Goal: Submit feedback/report problem: Submit feedback/report problem

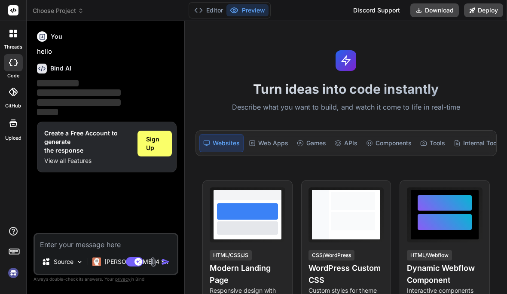
type textarea "x"
click at [152, 135] on span "Sign Up" at bounding box center [154, 143] width 17 height 17
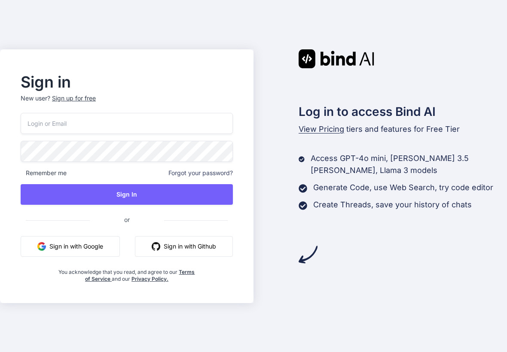
click at [59, 243] on button "Sign in with Google" at bounding box center [70, 246] width 99 height 21
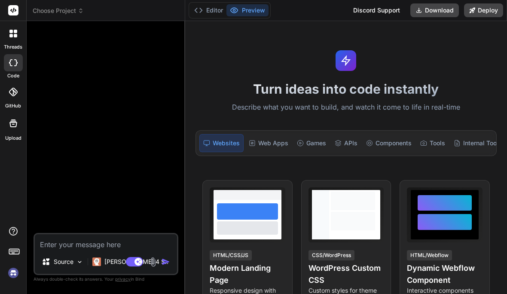
click at [61, 249] on textarea at bounding box center [106, 241] width 142 height 15
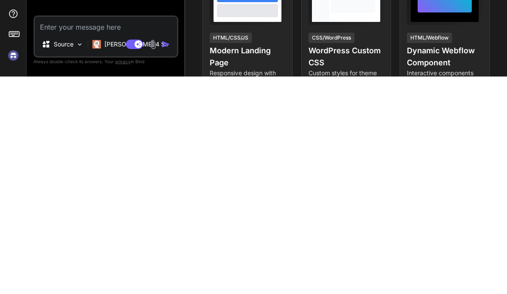
type textarea "x"
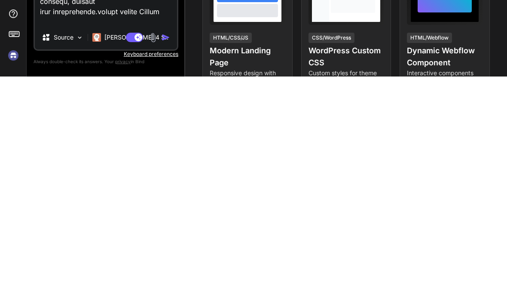
scroll to position [32, 0]
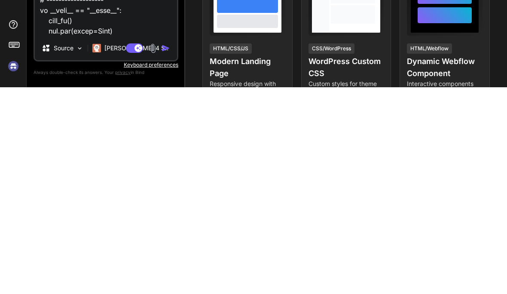
type textarea "import sqlite3 import hashlib import base64 import random import smtplib from e…"
click at [157, 250] on img at bounding box center [153, 255] width 10 height 10
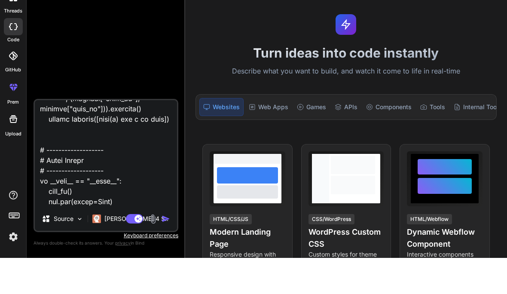
click at [258, 134] on div "Web Apps" at bounding box center [268, 143] width 46 height 18
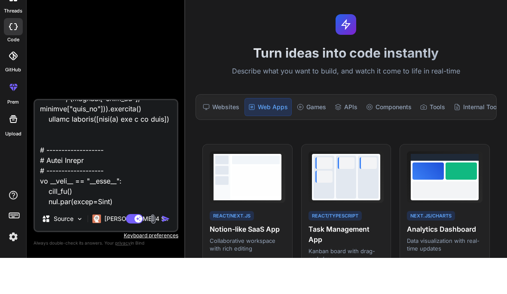
click at [166, 250] on img "button" at bounding box center [165, 254] width 9 height 9
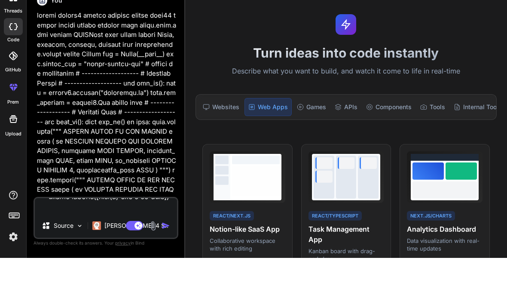
type textarea "x"
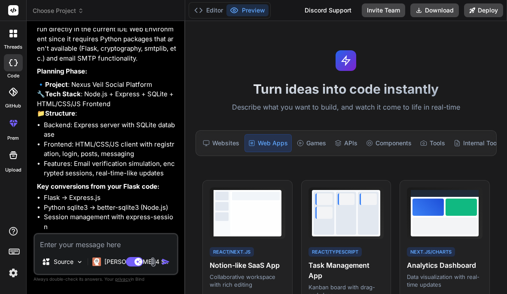
scroll to position [1420, 0]
click at [85, 249] on textarea at bounding box center [106, 241] width 142 height 15
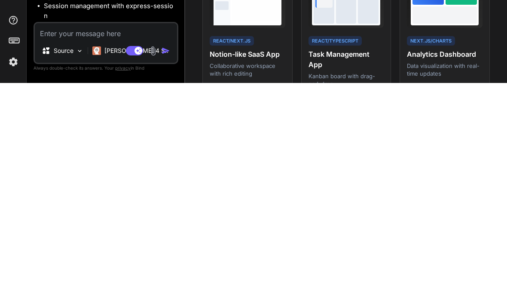
scroll to position [32, 0]
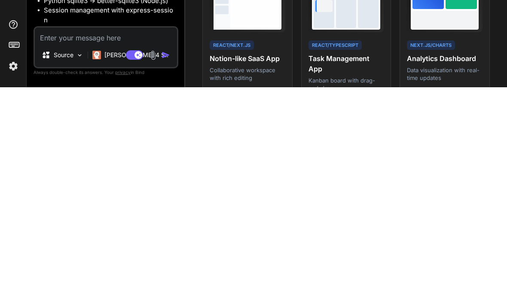
type textarea "x"
type textarea "I"
type textarea "x"
type textarea "If"
type textarea "x"
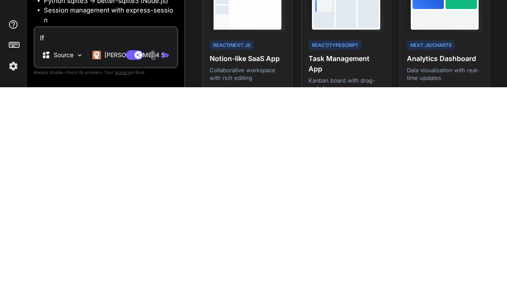
type textarea "If i"
type textarea "x"
type textarea "If it"
type textarea "x"
type textarea "If it h"
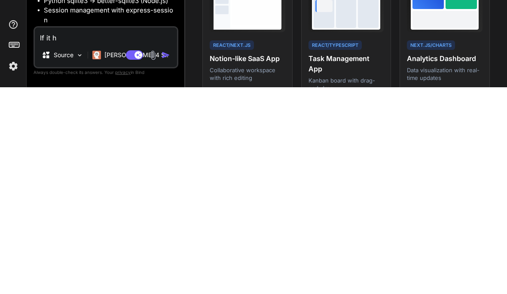
type textarea "x"
type textarea "If it he"
type textarea "x"
type textarea "If it hel"
type textarea "x"
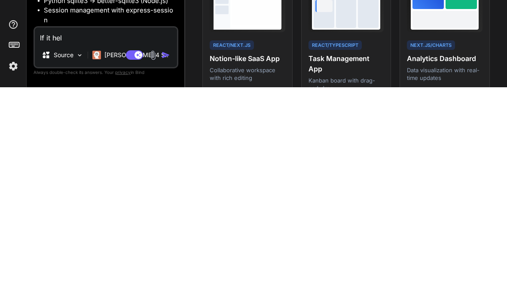
type textarea "If it help"
type textarea "x"
type textarea "If it helps"
type textarea "x"
type textarea "If it helps"
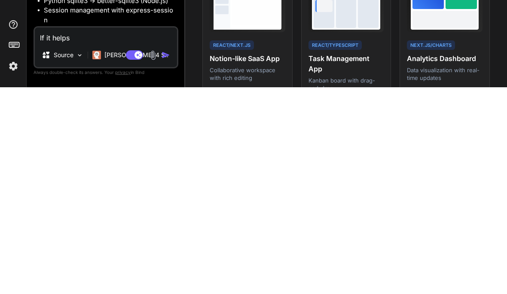
click at [165, 257] on img "button" at bounding box center [165, 261] width 9 height 9
type textarea "x"
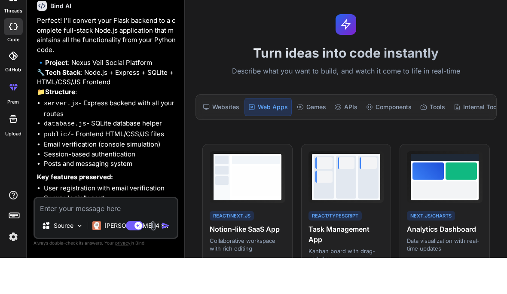
scroll to position [1721, 0]
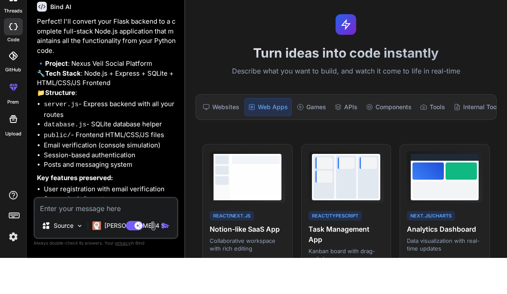
click at [93, 234] on textarea at bounding box center [106, 241] width 142 height 15
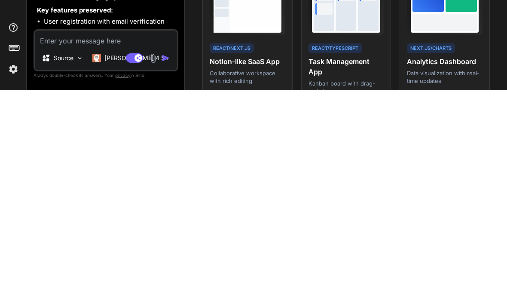
type textarea "x"
type textarea "Y"
type textarea "x"
type textarea "Ye"
type textarea "x"
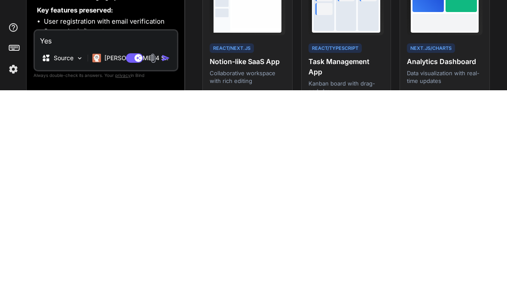
type textarea "Yes"
click at [164, 253] on div "Source [PERSON_NAME] 4 S.." at bounding box center [106, 263] width 142 height 21
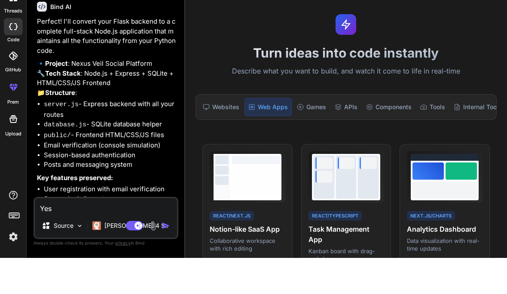
click at [168, 257] on img "button" at bounding box center [165, 261] width 9 height 9
type textarea "x"
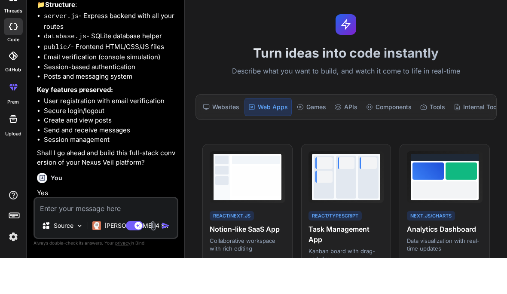
scroll to position [1802, 0]
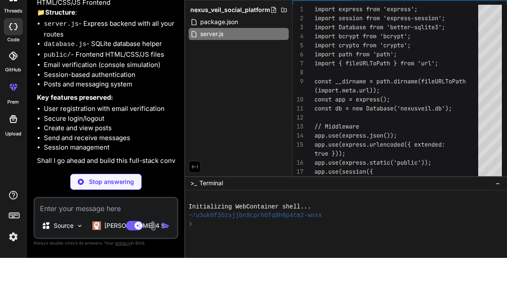
type textarea "x"
type textarea "initDB(); const PORT = process.env.PORT || 3000; app.listen(PORT, () => { conso…"
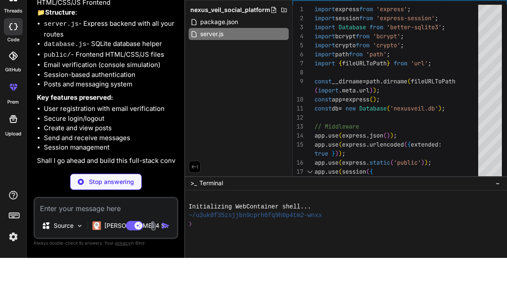
type textarea "x"
type textarea "class="message"></div> </div> <script src="script.js"></script> </body> </html>"
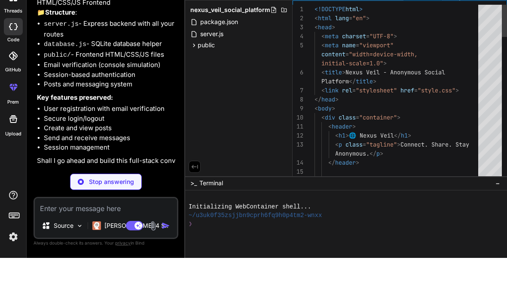
scroll to position [0, 13]
type textarea "x"
type textarea "}"
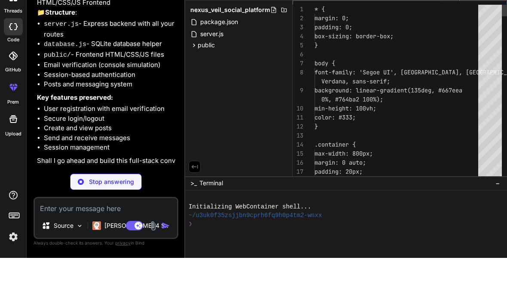
scroll to position [0, 64]
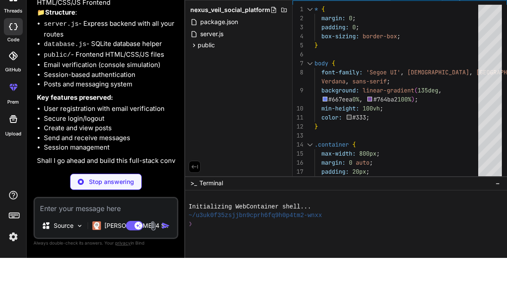
type textarea "x"
type textarea "} });"
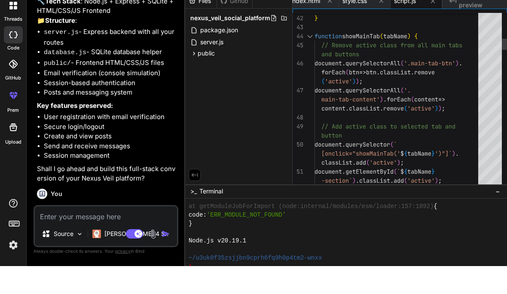
scroll to position [0, 0]
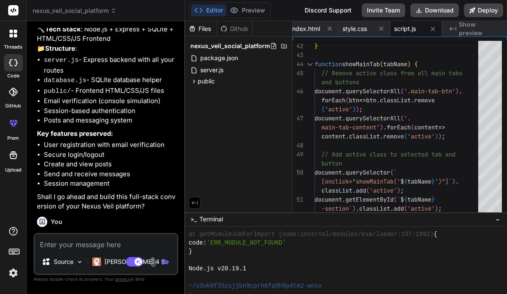
click at [444, 9] on button "Download" at bounding box center [434, 10] width 49 height 14
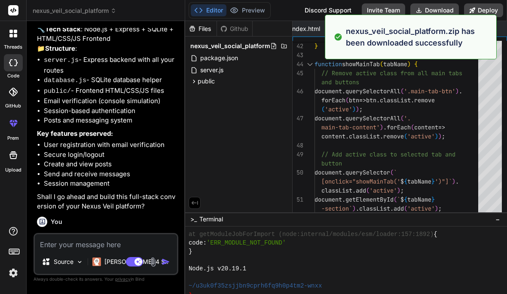
click at [486, 6] on button "Deploy" at bounding box center [483, 10] width 39 height 14
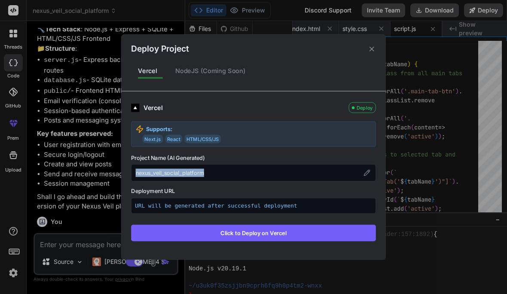
click at [371, 172] on button at bounding box center [366, 172] width 9 height 9
click at [158, 233] on button "Click to Deploy on Vercel" at bounding box center [253, 233] width 245 height 16
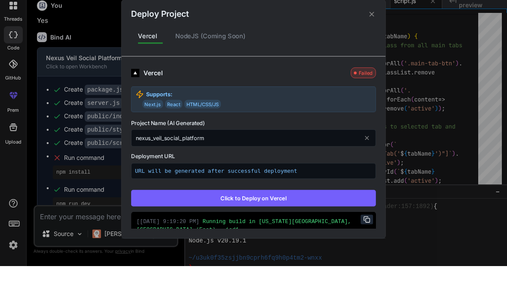
click at [314, 218] on button "Click to Deploy on Vercel" at bounding box center [253, 226] width 245 height 16
click at [76, 247] on div "Deploy Project Vercel NodeJS (Coming Soon) Vercel Failed Supports: Next.js Reac…" at bounding box center [253, 147] width 507 height 294
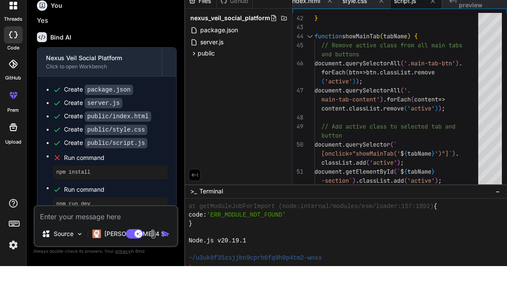
click at [77, 249] on textarea at bounding box center [106, 241] width 142 height 15
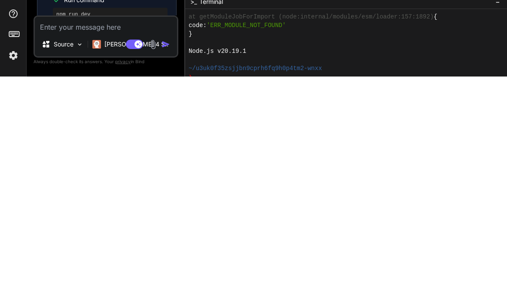
click at [104, 234] on textarea at bounding box center [106, 241] width 142 height 15
paste textarea "import hashlib import random import string from datetime import datetime # ----…"
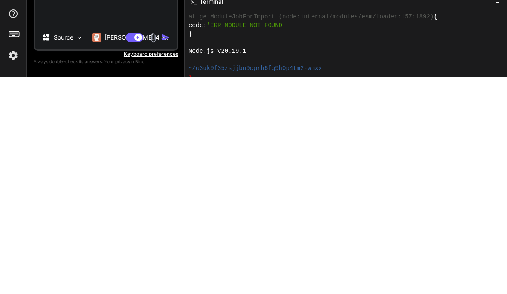
type textarea "x"
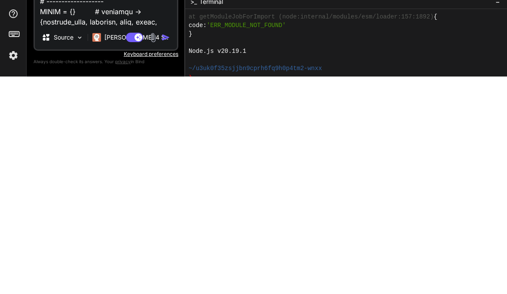
scroll to position [1032, 0]
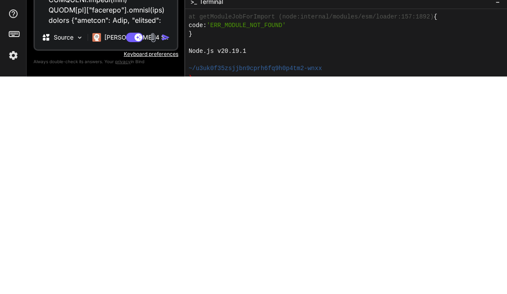
type textarea "import hashlib import random import string from datetime import datetime # ----…"
click at [168, 250] on img "button" at bounding box center [165, 254] width 9 height 9
type textarea "x"
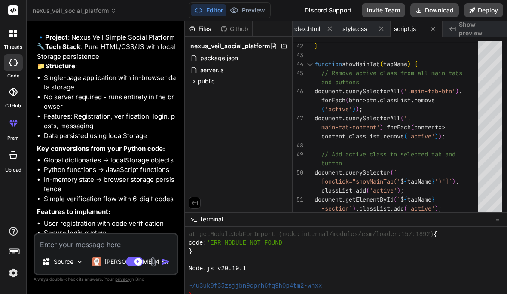
scroll to position [3238, 0]
click at [125, 248] on textarea at bounding box center [106, 241] width 142 height 15
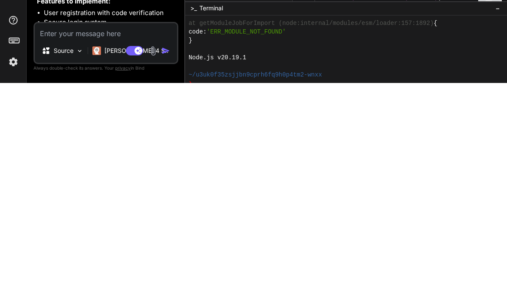
type textarea "x"
type textarea "Y"
type textarea "x"
type textarea "Yes"
type textarea "x"
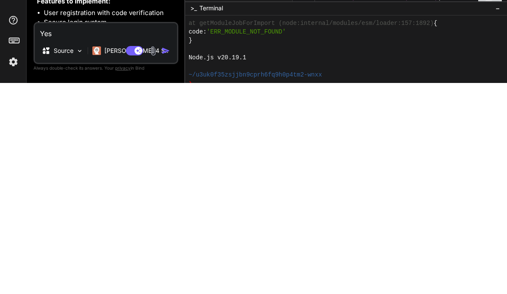
type textarea "Yes"
type textarea "x"
type textarea "Yes"
click at [171, 253] on div "Source [PERSON_NAME] 4 S.." at bounding box center [106, 263] width 142 height 21
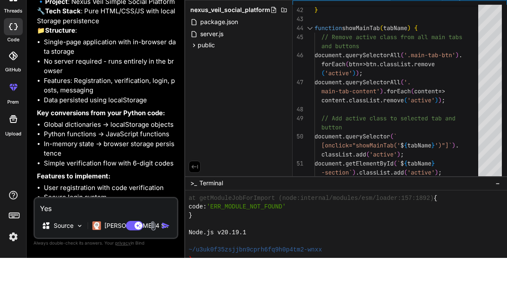
click at [149, 234] on textarea "Yes" at bounding box center [106, 241] width 142 height 15
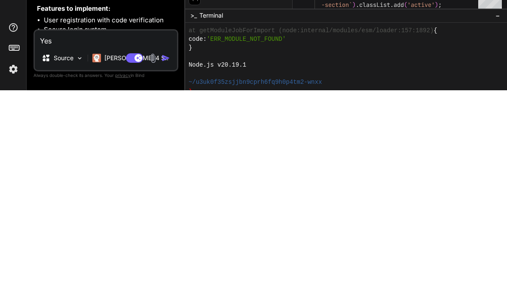
click at [167, 257] on img "button" at bounding box center [165, 261] width 9 height 9
type textarea "x"
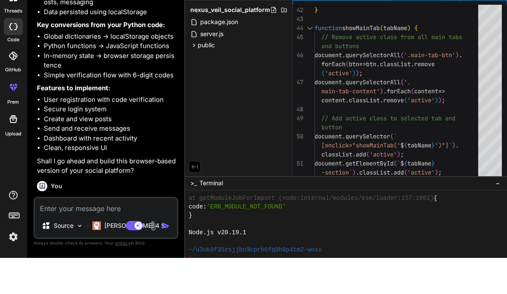
scroll to position [3319, 0]
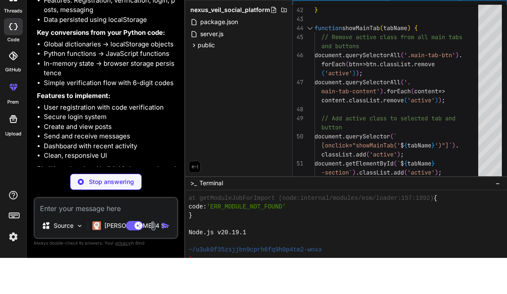
type textarea "x"
type textarea "}"
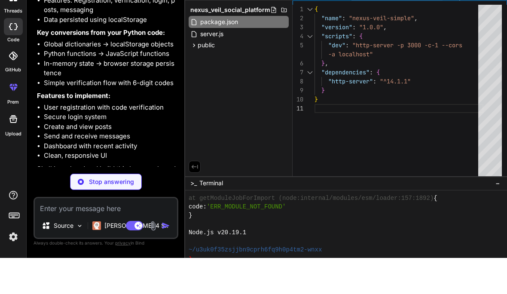
type textarea "x"
type textarea "<script src="script.js"></script> </body> </html>"
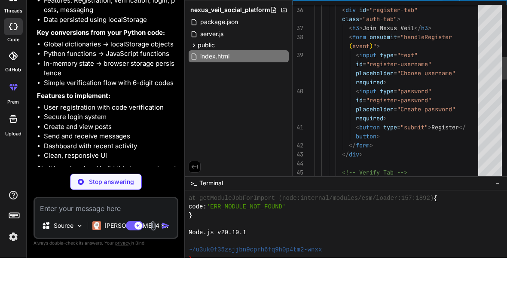
scroll to position [0, 167]
type textarea "x"
type textarea "}"
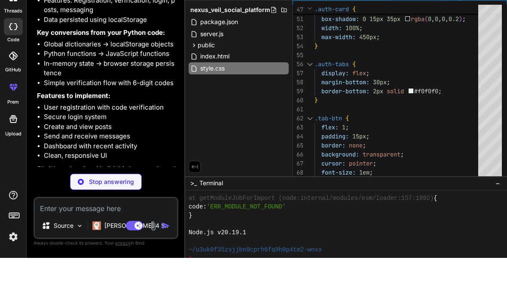
type textarea "x"
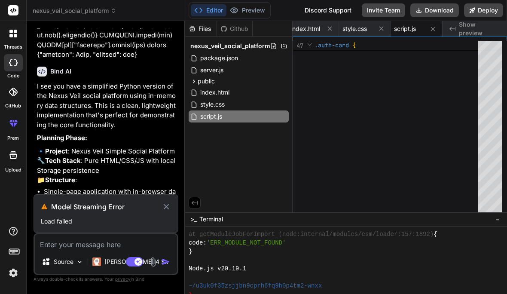
scroll to position [3111, 0]
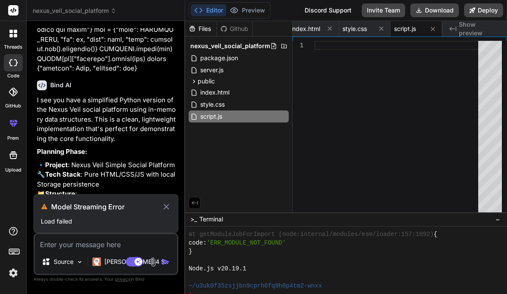
click at [170, 212] on icon at bounding box center [165, 206] width 9 height 10
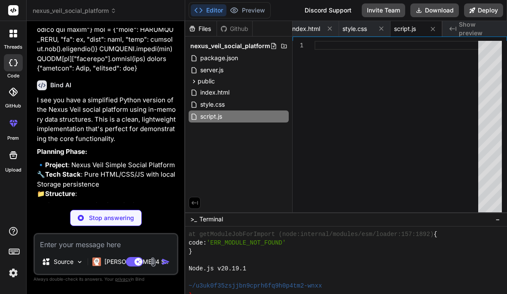
click at [92, 222] on p "Stop answering" at bounding box center [111, 217] width 45 height 9
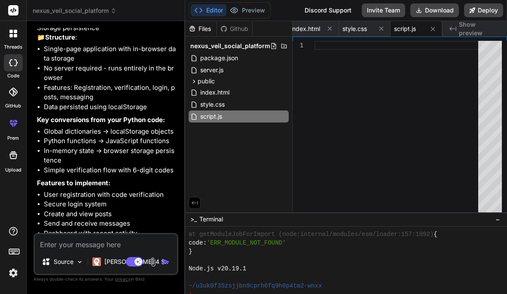
scroll to position [3267, 0]
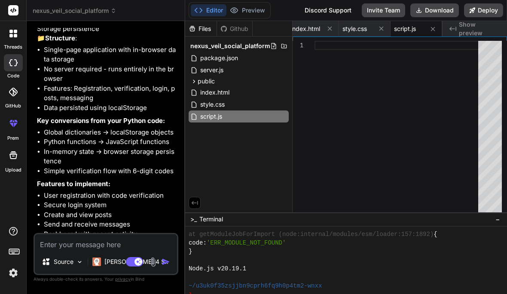
click at [76, 249] on textarea at bounding box center [106, 241] width 142 height 15
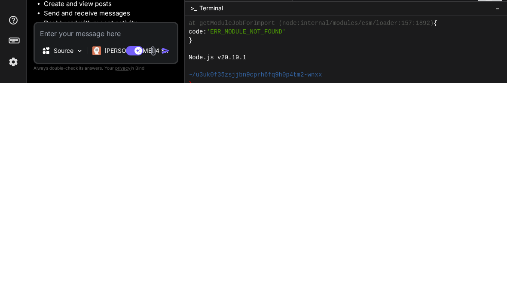
type textarea "x"
type textarea "Wh"
type textarea "x"
type textarea "What"
type textarea "x"
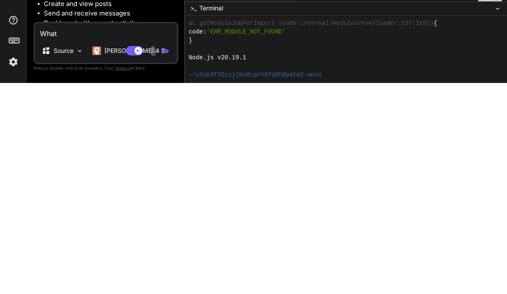
type textarea "Whats"
type textarea "x"
type textarea "What’s"
type textarea "x"
type textarea "What’s t"
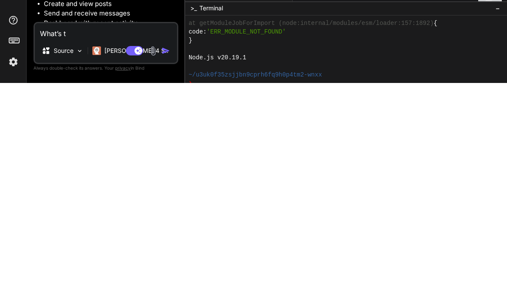
type textarea "x"
type textarea "What’s th"
type textarea "x"
type textarea "What’s the"
type textarea "x"
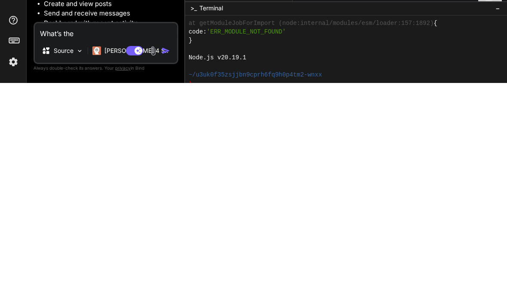
type textarea "What’s the"
type textarea "x"
type textarea "What’s the b"
type textarea "x"
type textarea "What’s the bu"
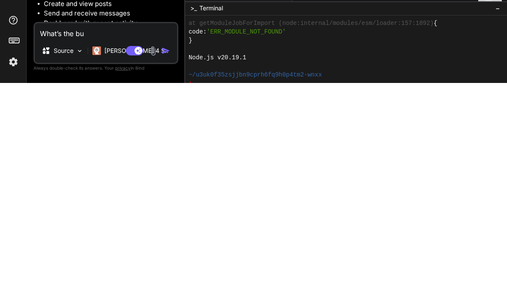
type textarea "x"
type textarea "What’s the bug"
type textarea "x"
type textarea "What’s the bug"
type textarea "x"
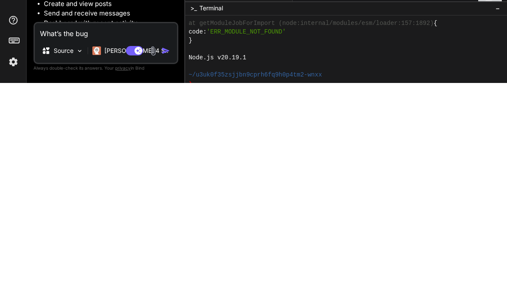
type textarea "What’s the bug ."
type textarea "x"
type textarea "What’s the bug"
type textarea "x"
type textarea "What’s the bug ."
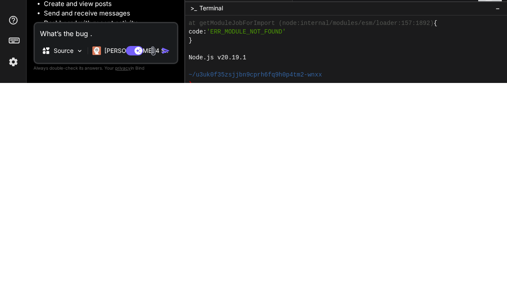
type textarea "x"
type textarea "What’s the bug"
type textarea "x"
type textarea "What’s the bug ?"
click at [158, 257] on img at bounding box center [153, 262] width 10 height 10
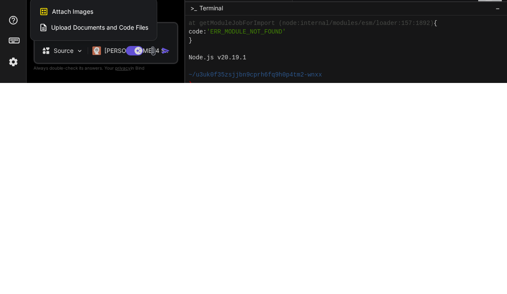
scroll to position [35, 0]
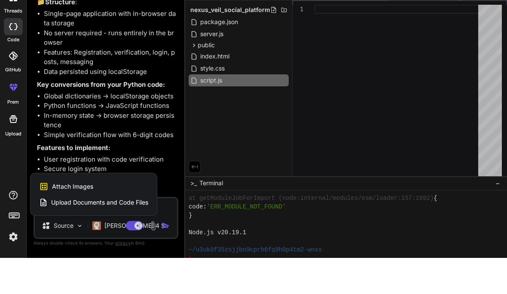
click at [162, 226] on div at bounding box center [253, 147] width 507 height 294
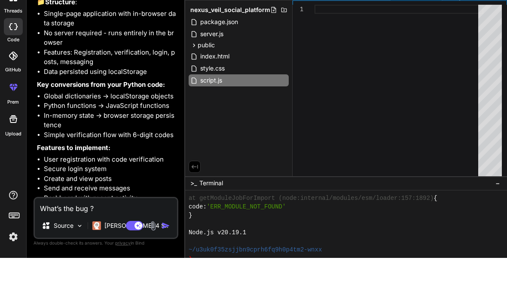
click at [165, 257] on img "button" at bounding box center [165, 261] width 9 height 9
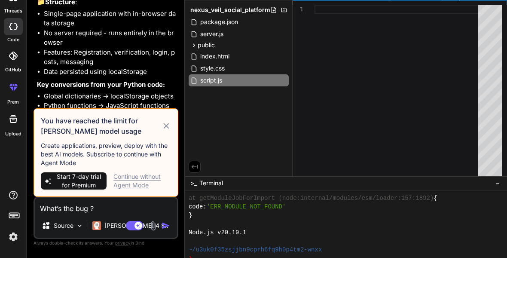
click at [164, 257] on img "button" at bounding box center [165, 261] width 9 height 9
click at [125, 208] on div "Continue without Agent Mode" at bounding box center [142, 216] width 58 height 17
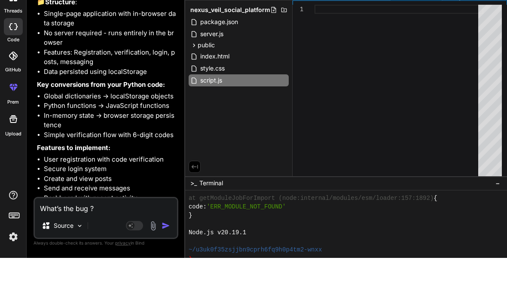
click at [167, 257] on img "button" at bounding box center [165, 261] width 9 height 9
type textarea "x"
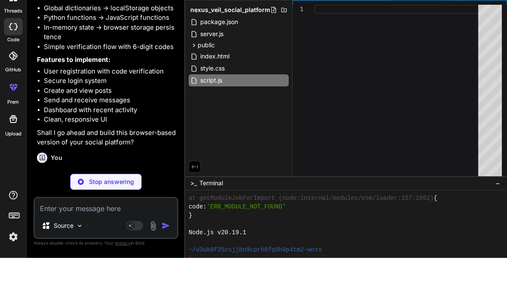
scroll to position [3347, 0]
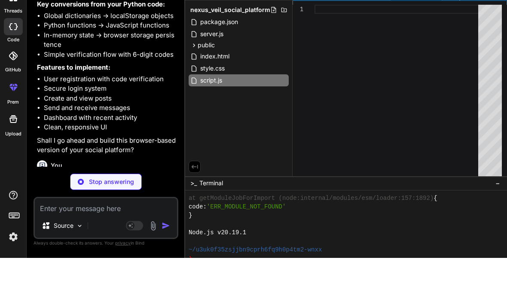
type textarea "x"
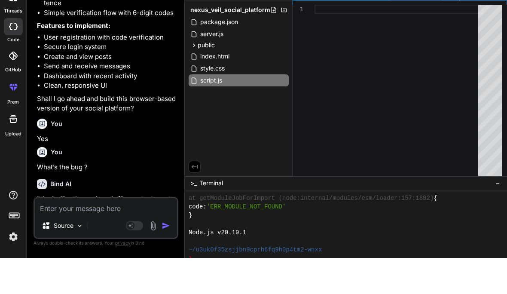
scroll to position [3388, 0]
